Goal: Information Seeking & Learning: Learn about a topic

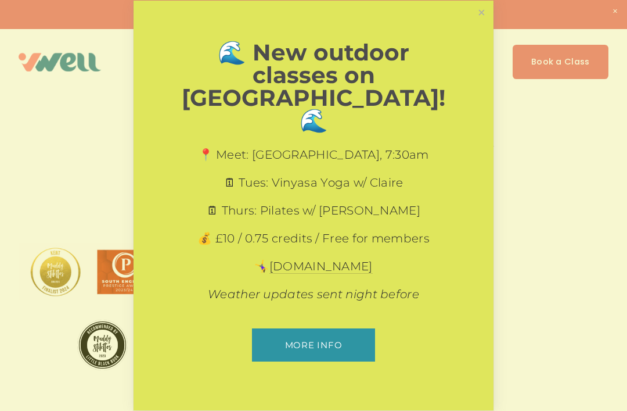
click at [477, 23] on link "Close" at bounding box center [482, 12] width 20 height 20
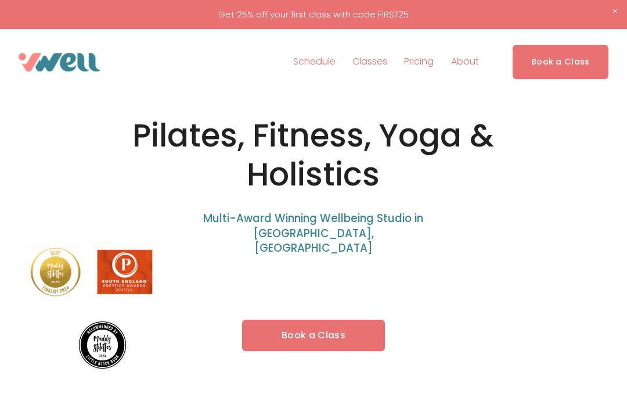
click at [412, 58] on link "Pricing" at bounding box center [419, 62] width 30 height 19
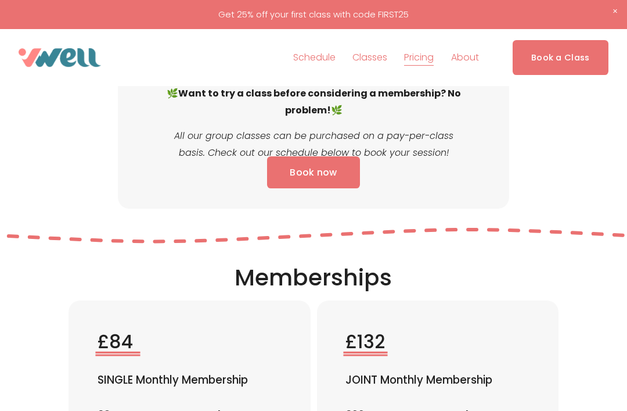
scroll to position [1187, 0]
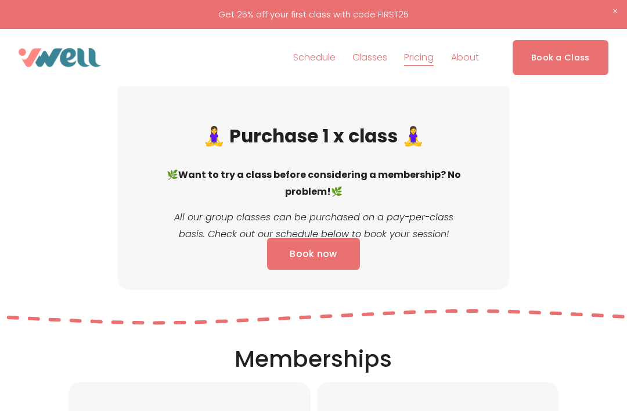
click at [0, 0] on span "Fitness" at bounding box center [0, 0] width 0 height 0
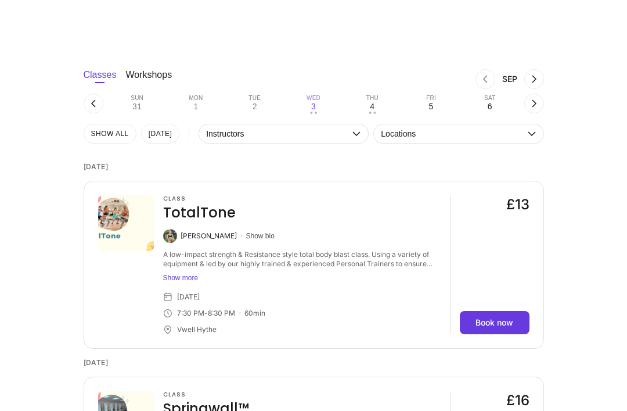
scroll to position [776, 0]
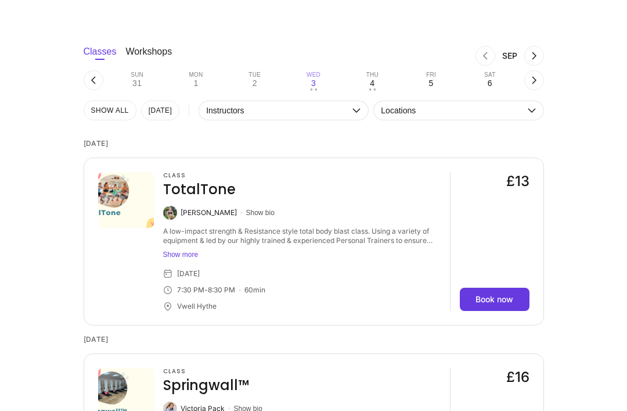
click at [167, 213] on img at bounding box center [170, 213] width 14 height 14
click at [175, 206] on img at bounding box center [170, 213] width 14 height 14
click at [260, 230] on div "A low-impact strength & Resistance style total body blast class. Using a variet…" at bounding box center [302, 236] width 278 height 19
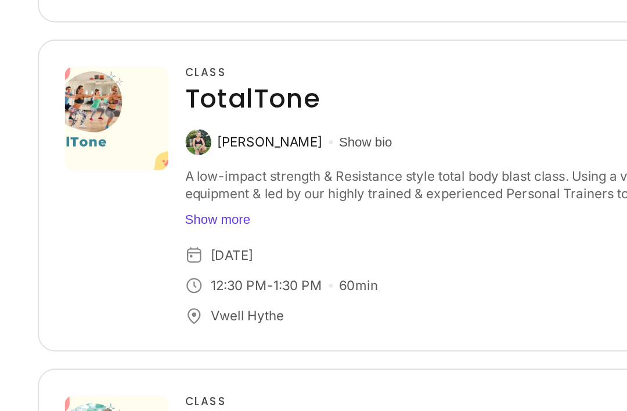
scroll to position [1230, 0]
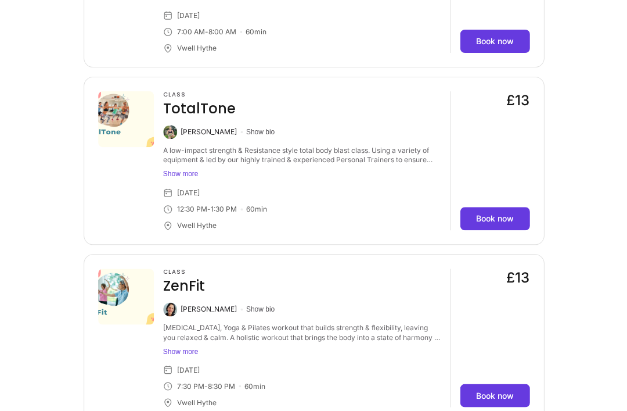
click at [185, 171] on button "Show more" at bounding box center [302, 173] width 278 height 9
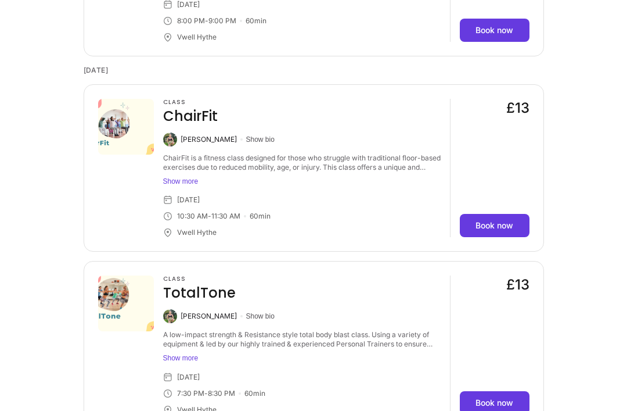
scroll to position [4296, 0]
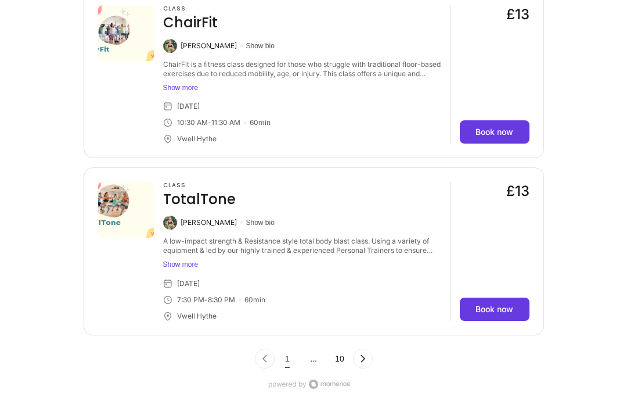
click at [182, 260] on button "Show more" at bounding box center [302, 264] width 278 height 9
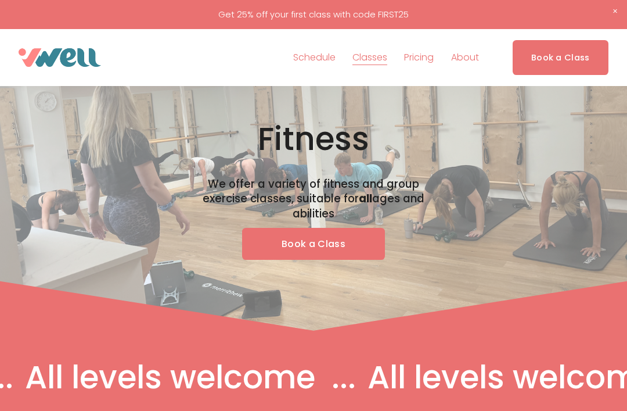
scroll to position [0, 0]
